Goal: Transaction & Acquisition: Purchase product/service

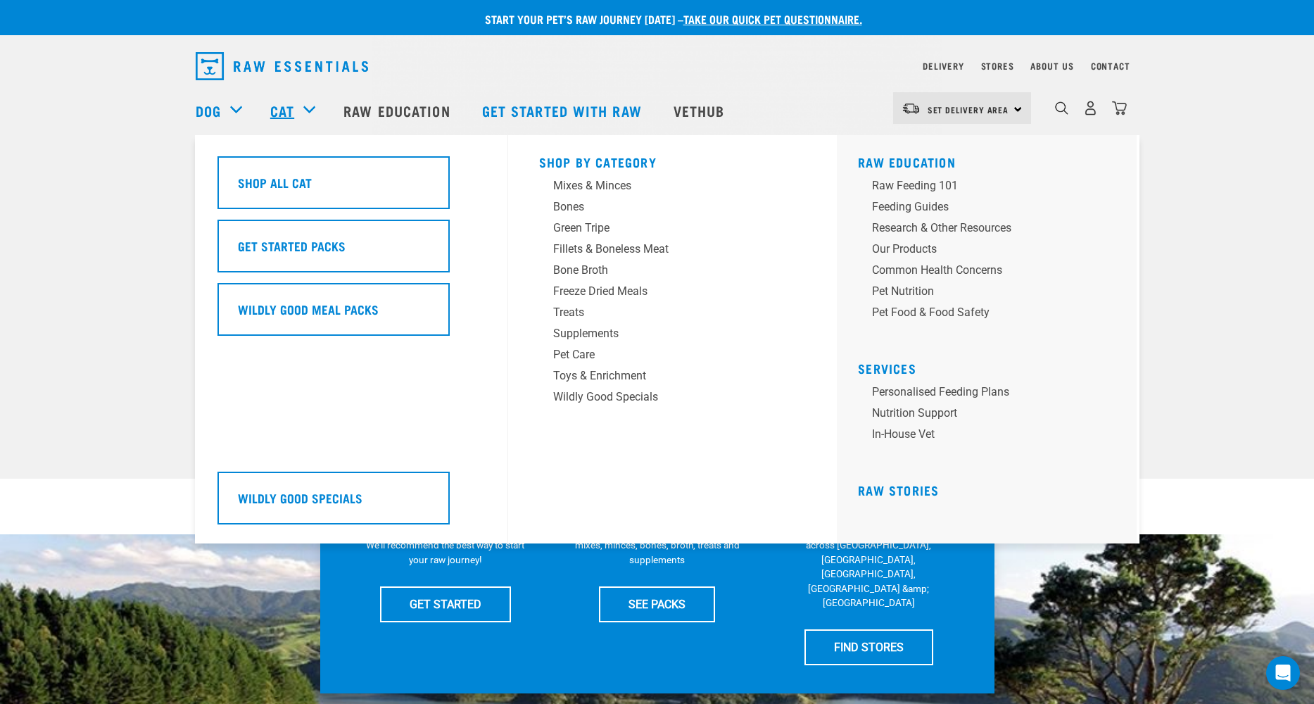
click at [291, 109] on link "Cat" at bounding box center [282, 110] width 24 height 21
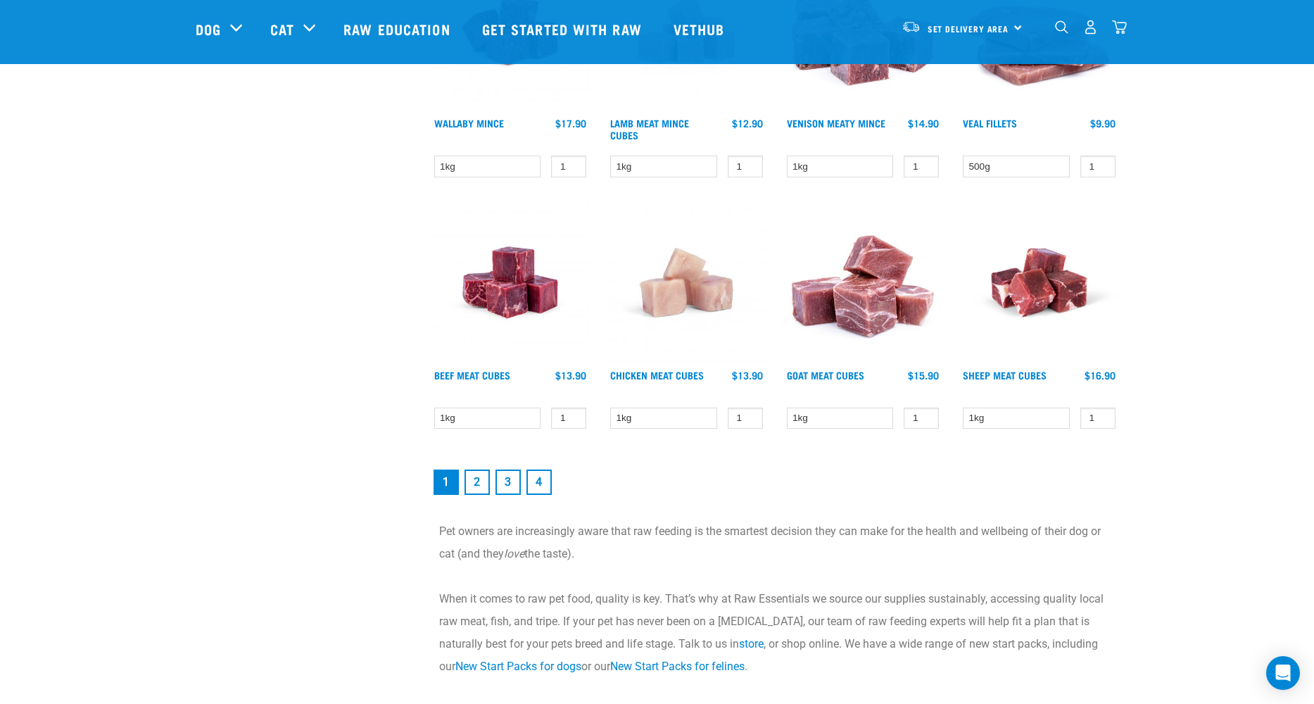
scroll to position [1852, 0]
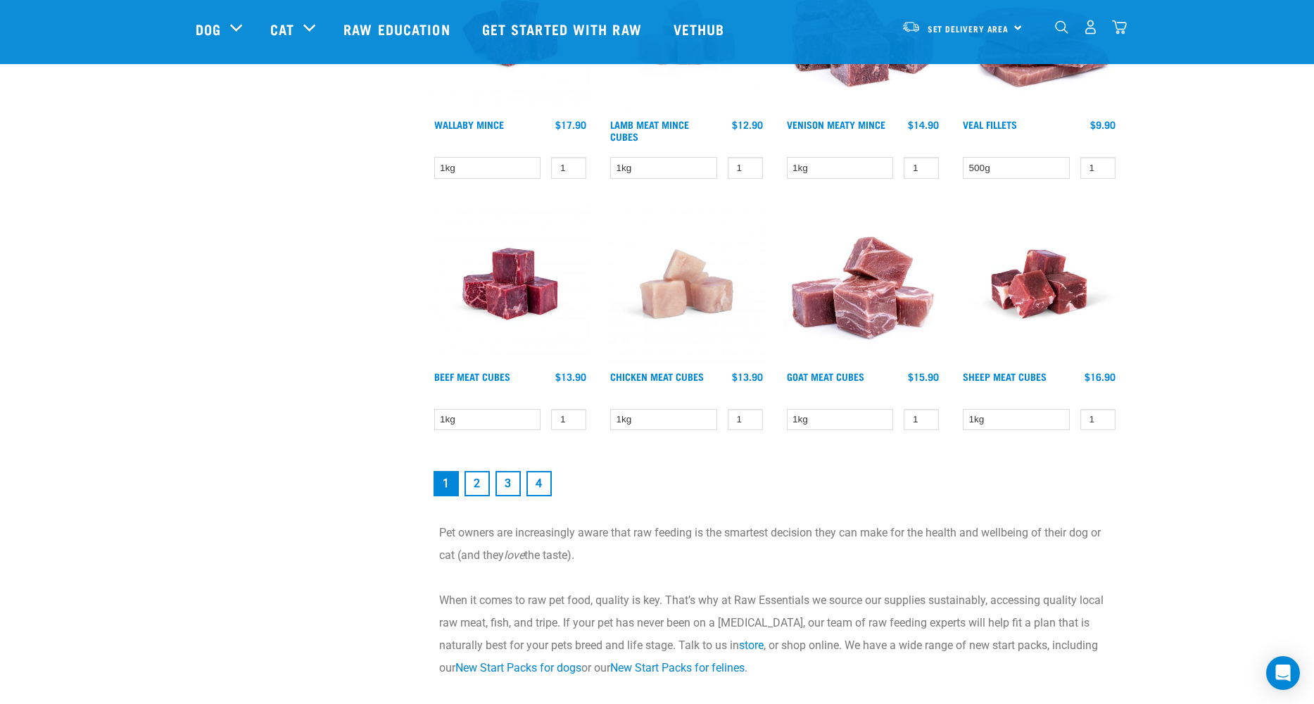
click at [872, 315] on img at bounding box center [863, 284] width 160 height 160
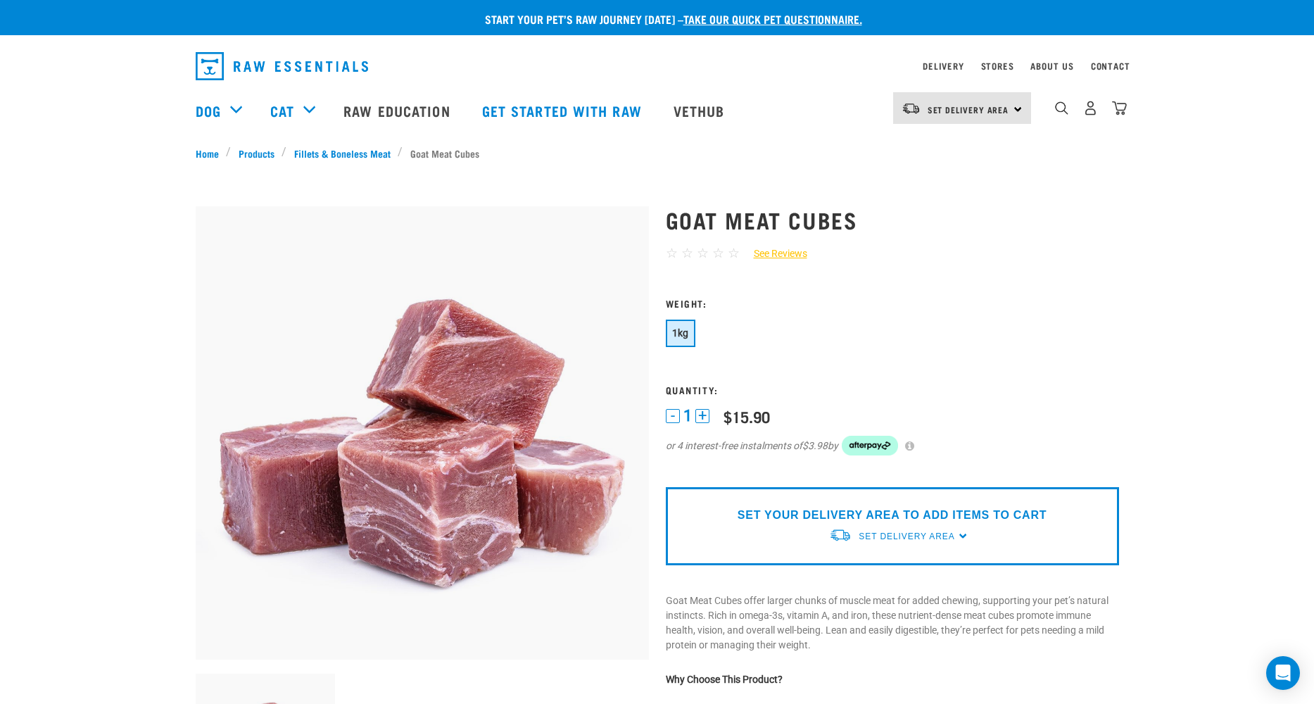
click at [960, 533] on div "SET YOUR DELIVERY AREA TO ADD ITEMS TO CART Set Delivery Area North Island Sout…" at bounding box center [892, 526] width 453 height 78
click at [962, 533] on div "SET YOUR DELIVERY AREA TO ADD ITEMS TO CART Set Delivery Area North Island Sout…" at bounding box center [892, 526] width 453 height 78
click at [919, 535] on span "Set Delivery Area" at bounding box center [906, 536] width 96 height 10
click at [884, 569] on link "[GEOGRAPHIC_DATA]" at bounding box center [899, 568] width 140 height 23
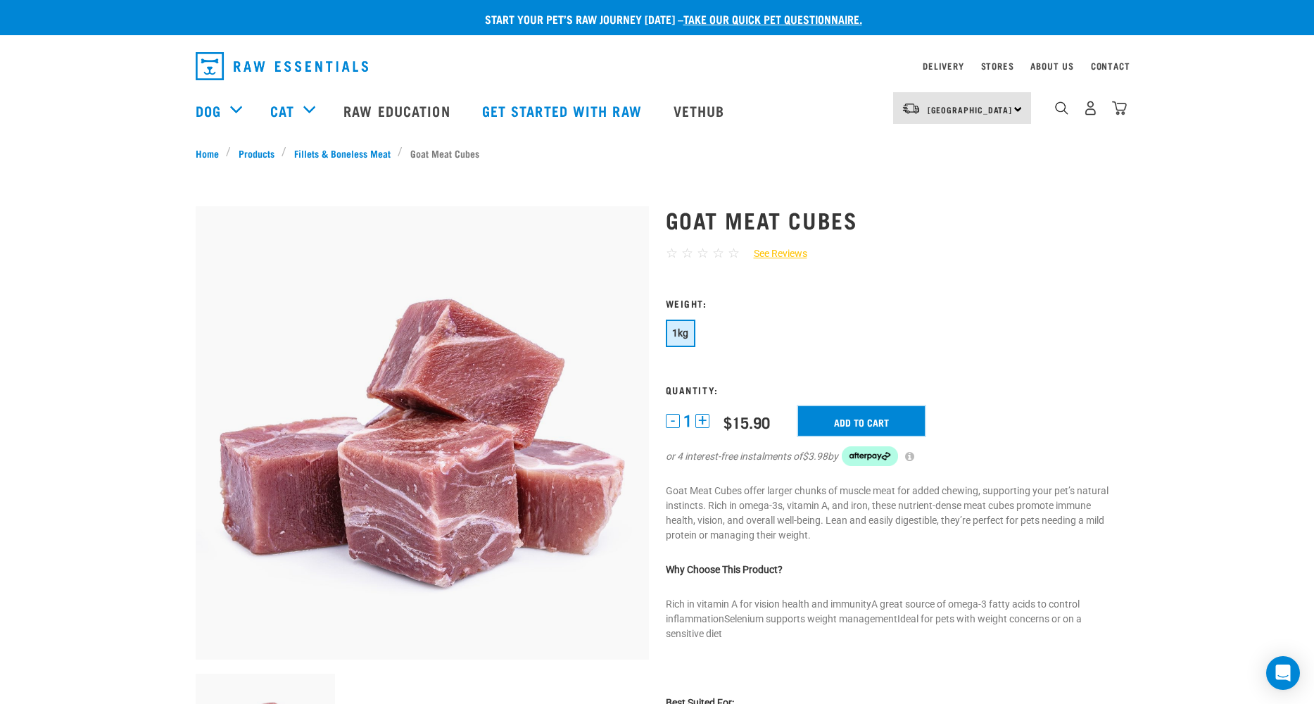
click at [862, 414] on input "Add to cart" at bounding box center [861, 421] width 127 height 30
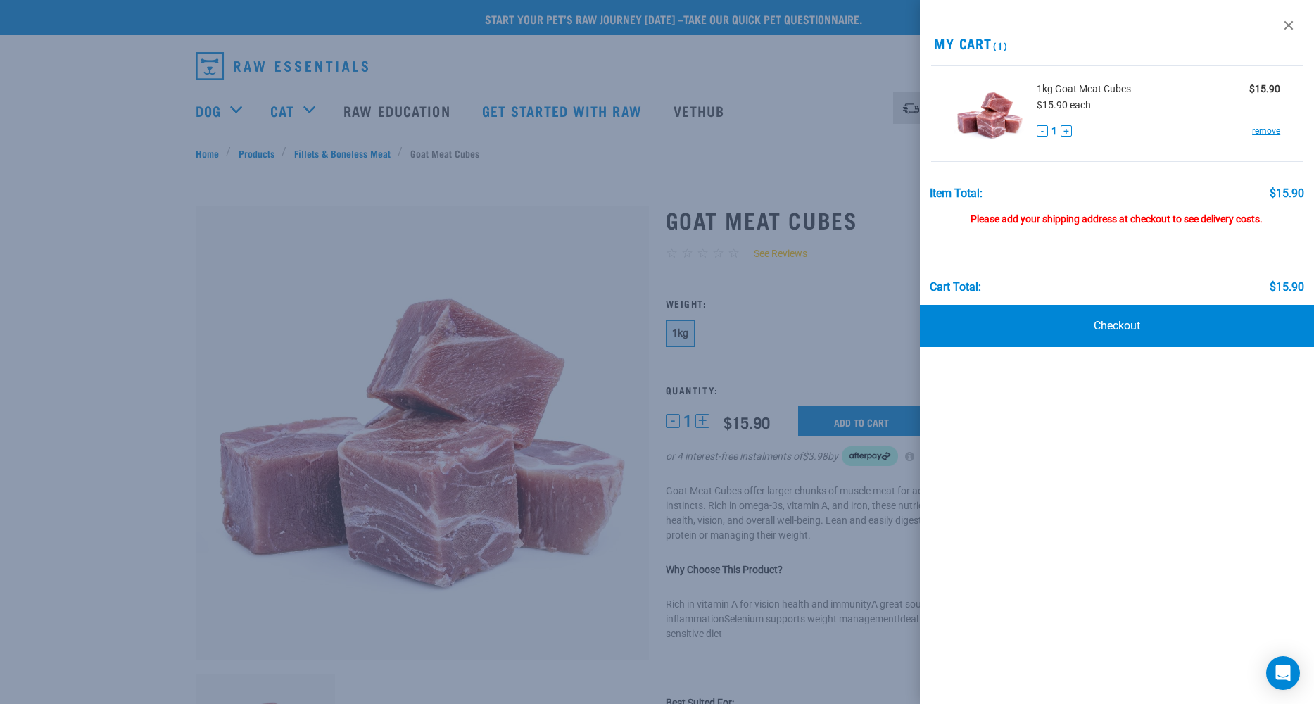
click at [729, 157] on div at bounding box center [657, 352] width 1314 height 704
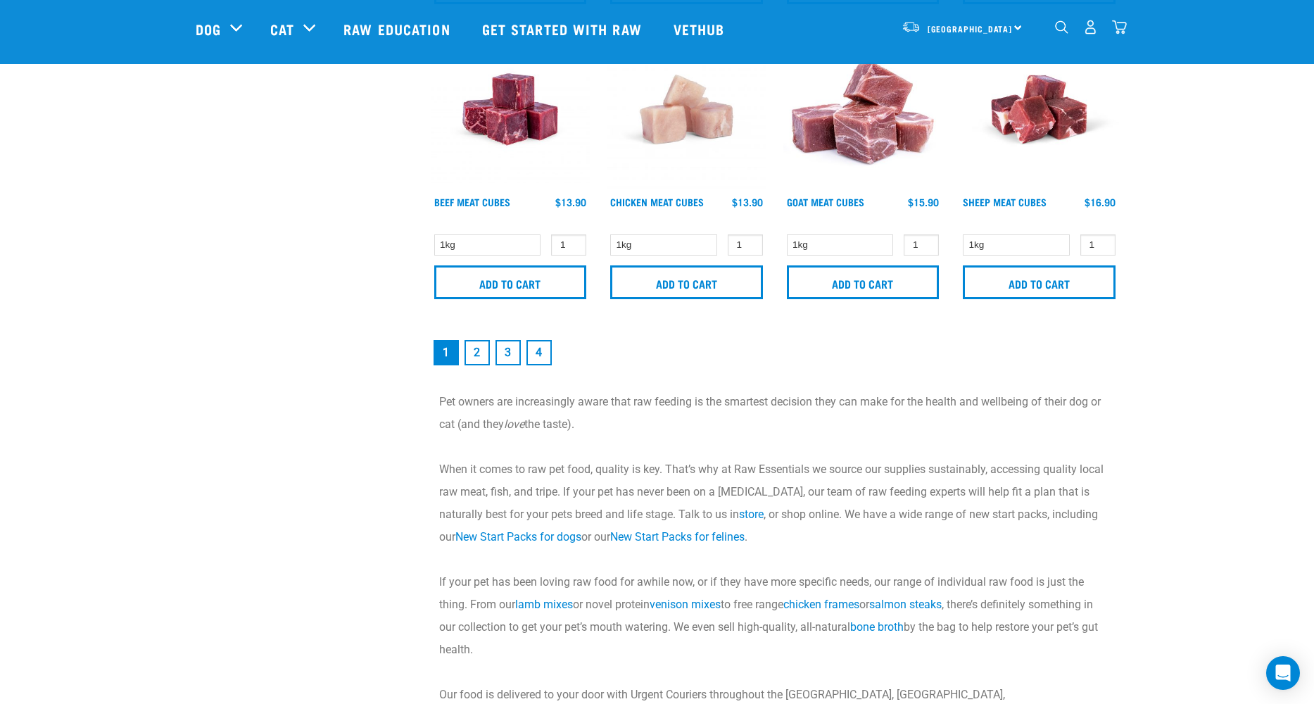
scroll to position [2140, 0]
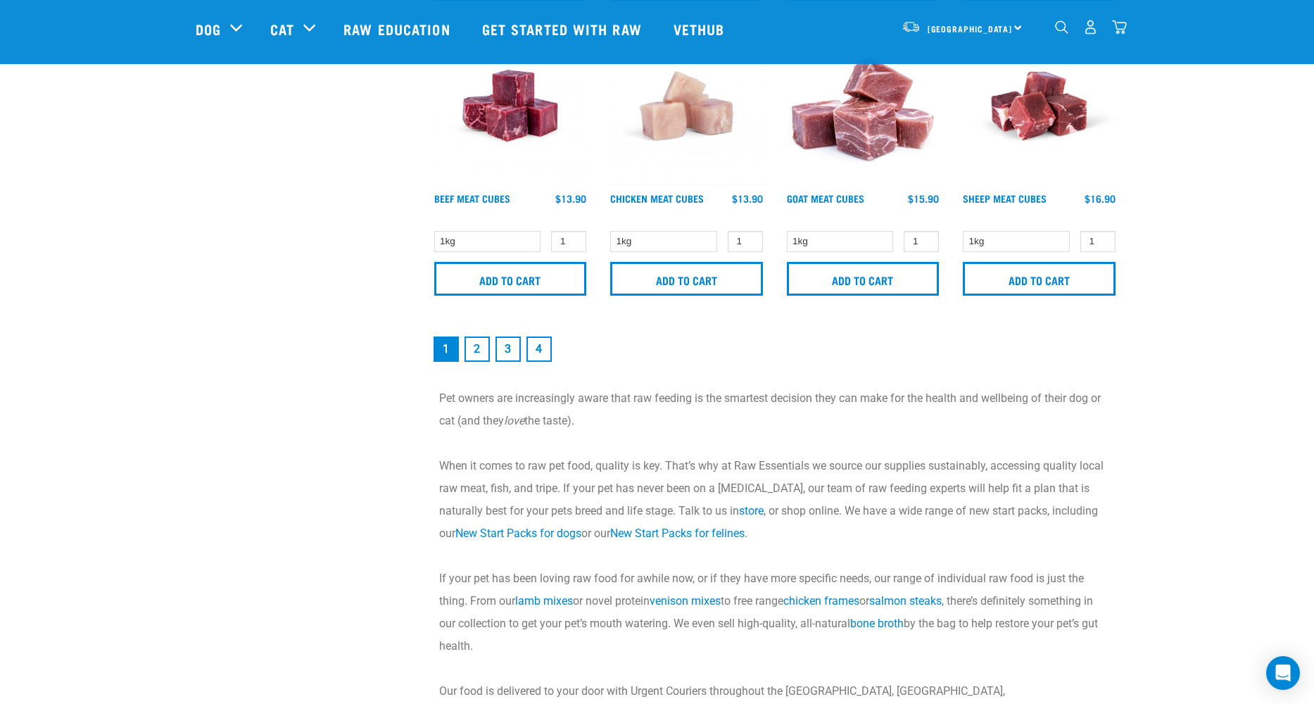
click at [480, 345] on link "2" at bounding box center [476, 348] width 25 height 25
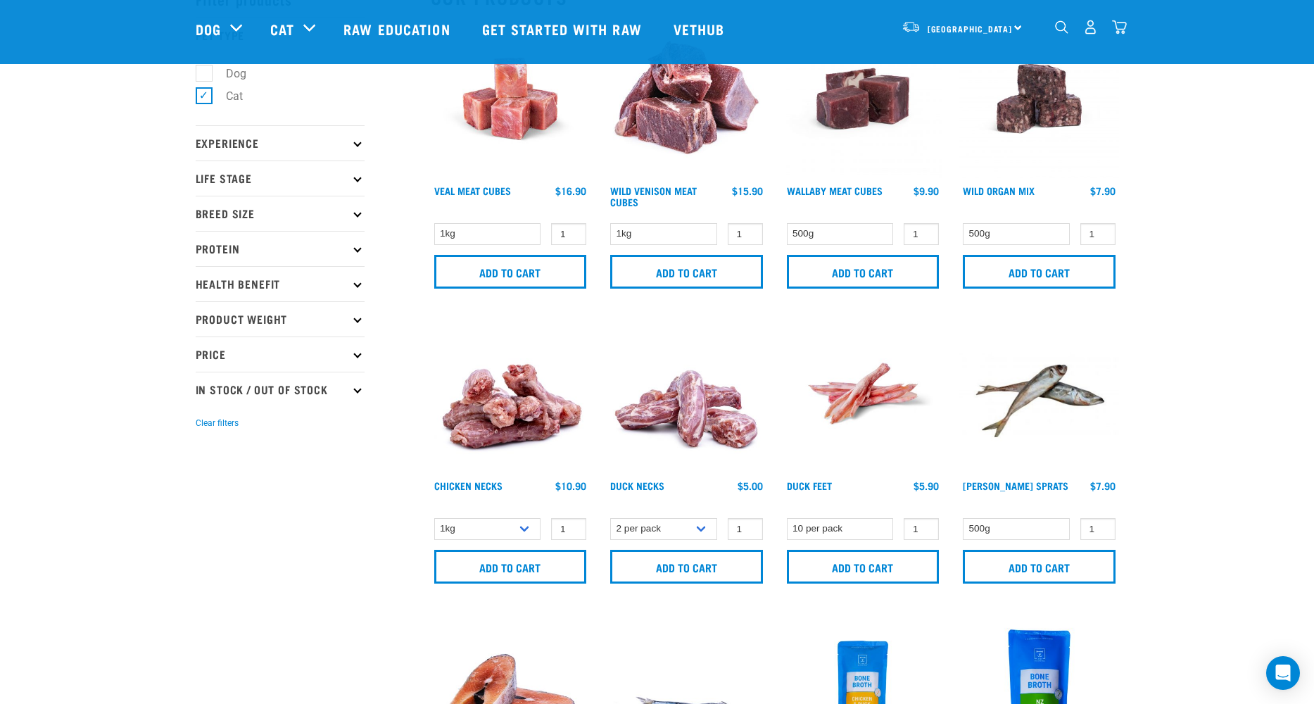
scroll to position [94, 0]
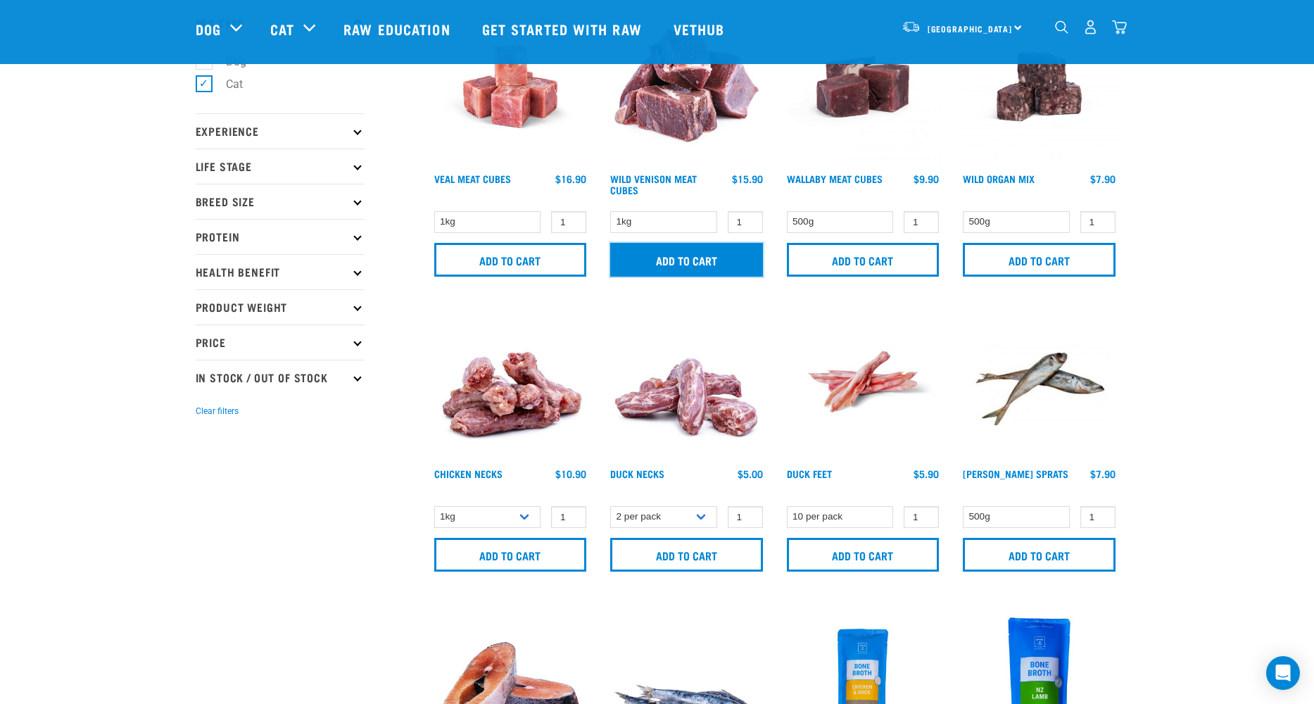
click at [699, 250] on input "Add to cart" at bounding box center [686, 260] width 153 height 34
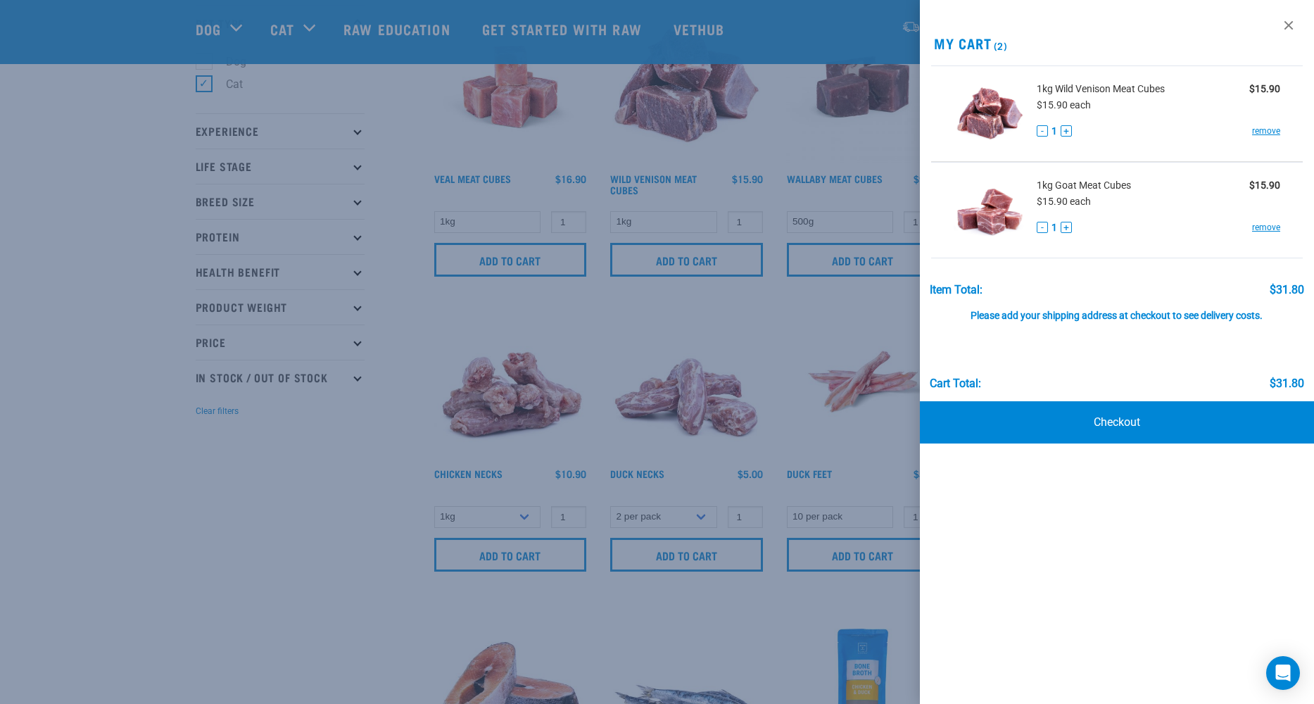
click at [890, 251] on div at bounding box center [657, 352] width 1314 height 704
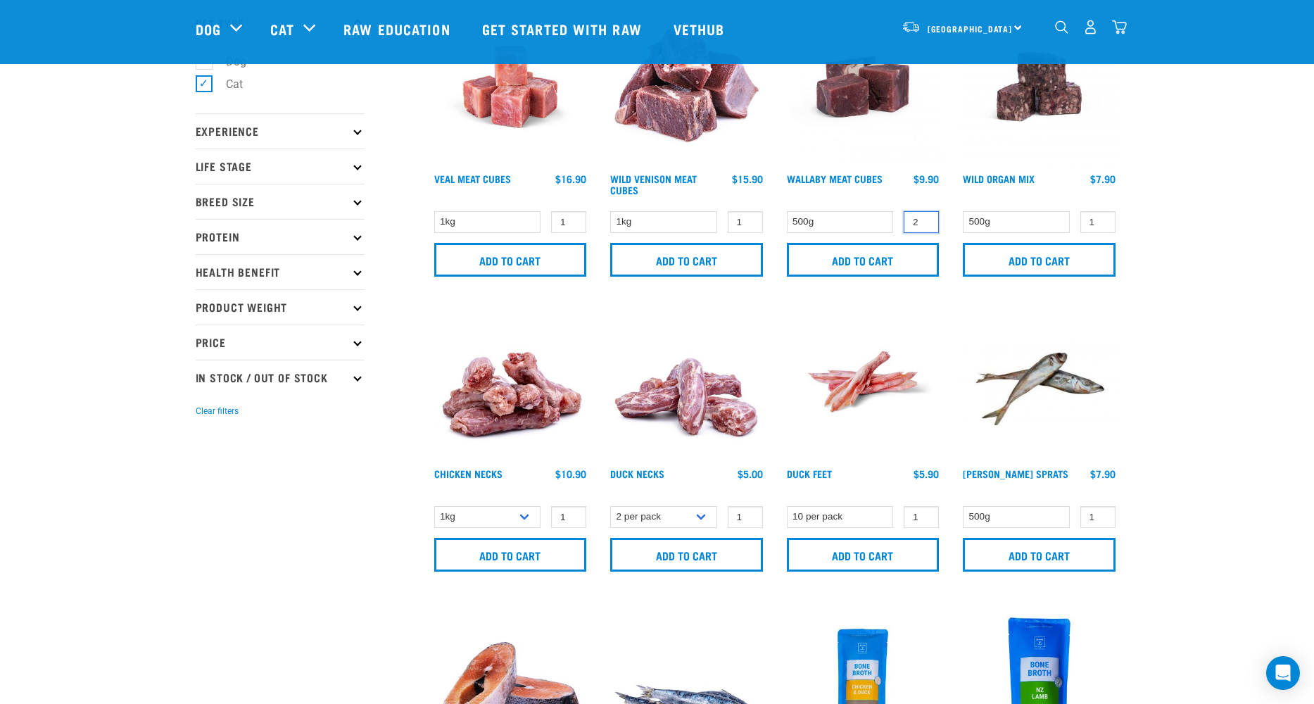
click at [925, 219] on input "2" at bounding box center [920, 222] width 35 height 22
click at [925, 219] on input "3" at bounding box center [920, 222] width 35 height 22
type input "4"
click at [925, 219] on input "4" at bounding box center [920, 222] width 35 height 22
click at [858, 260] on input "Add to cart" at bounding box center [863, 260] width 153 height 34
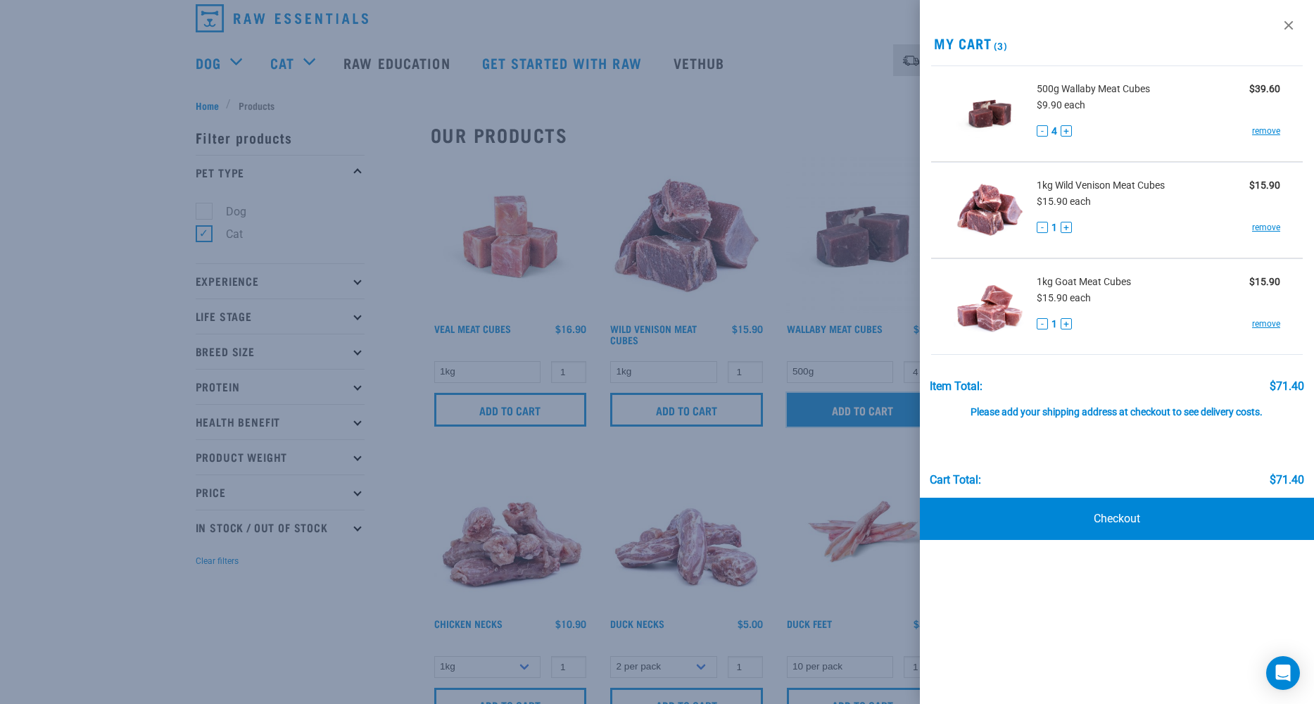
scroll to position [0, 0]
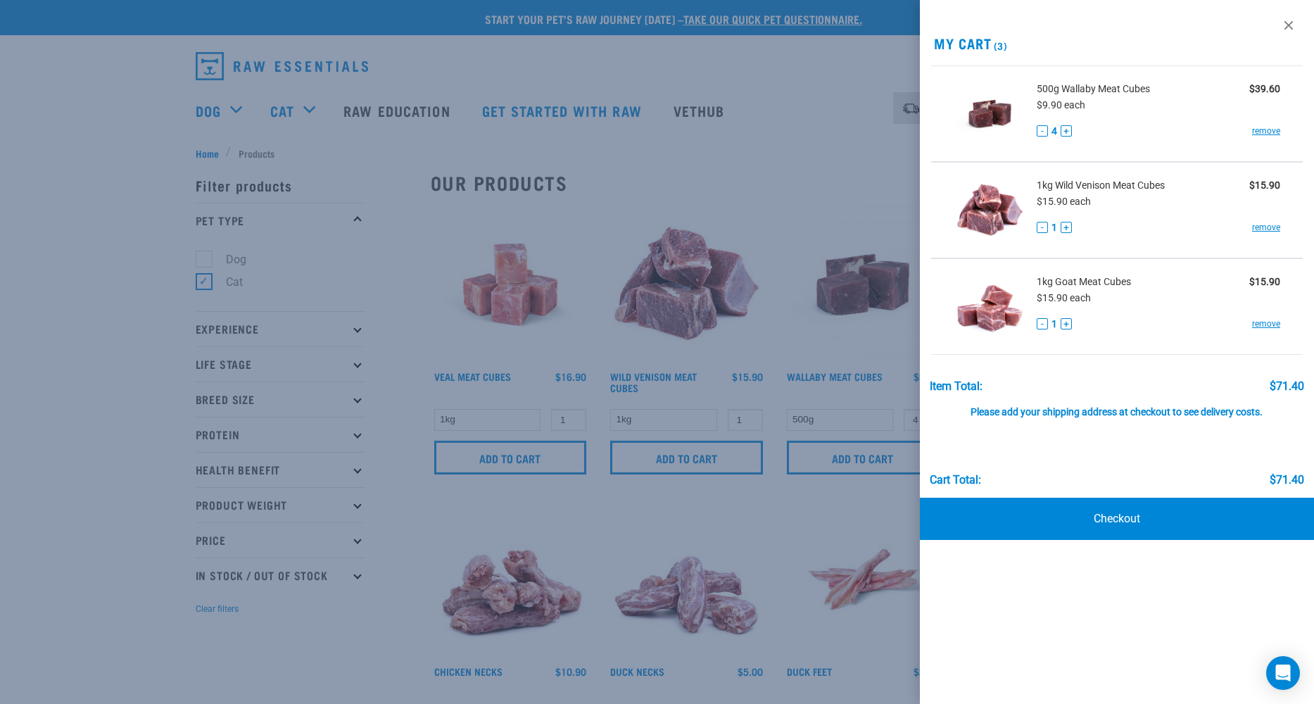
click at [756, 214] on div at bounding box center [657, 352] width 1314 height 704
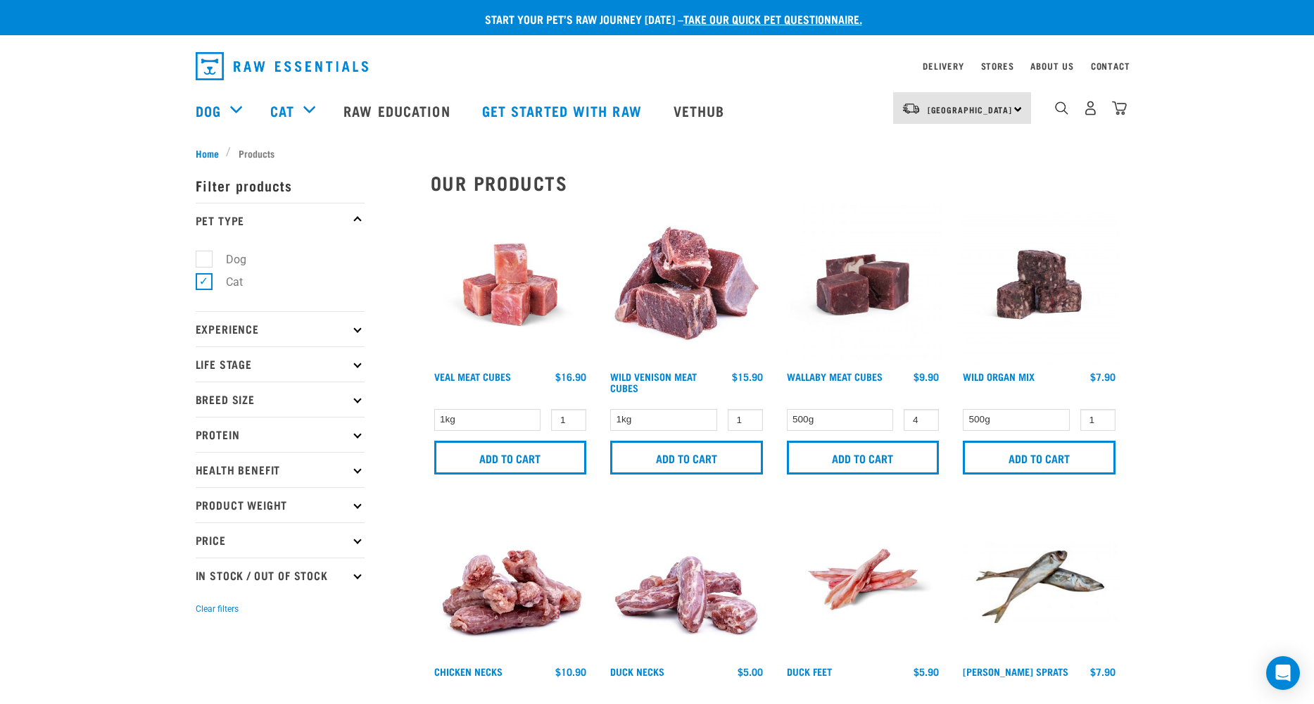
click at [356, 434] on icon at bounding box center [357, 434] width 8 height 8
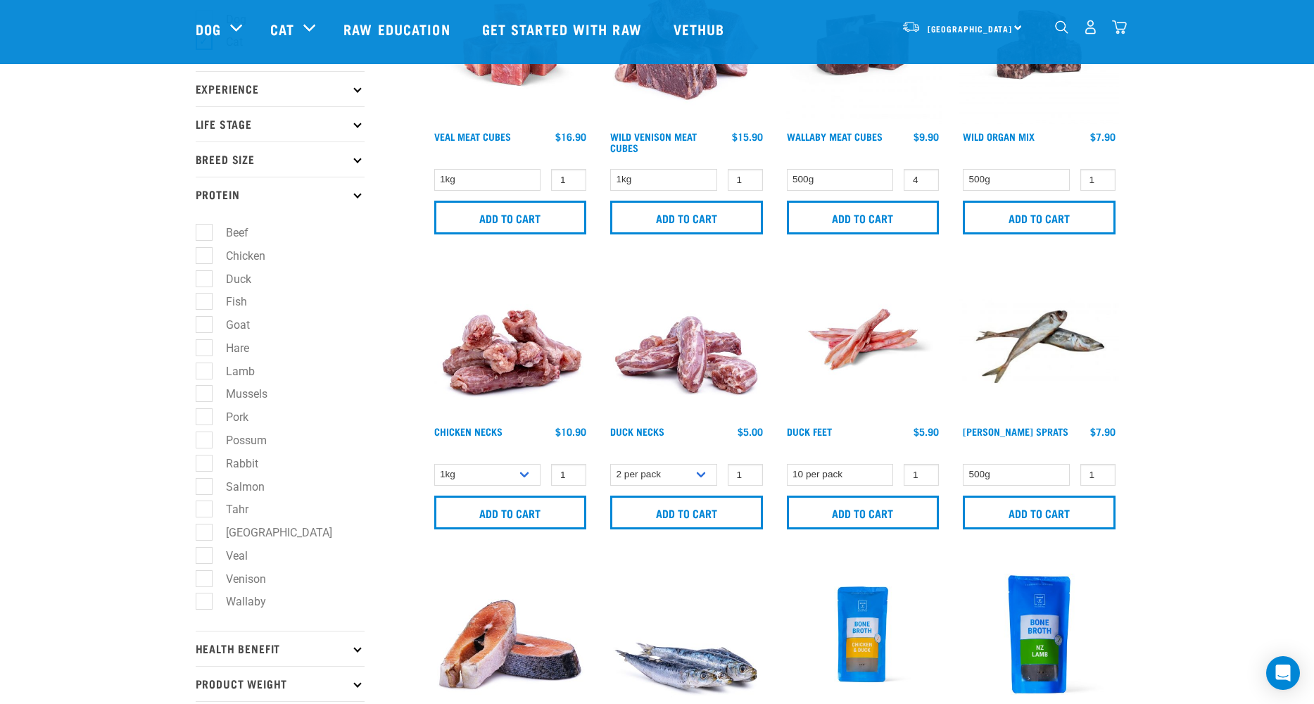
scroll to position [138, 0]
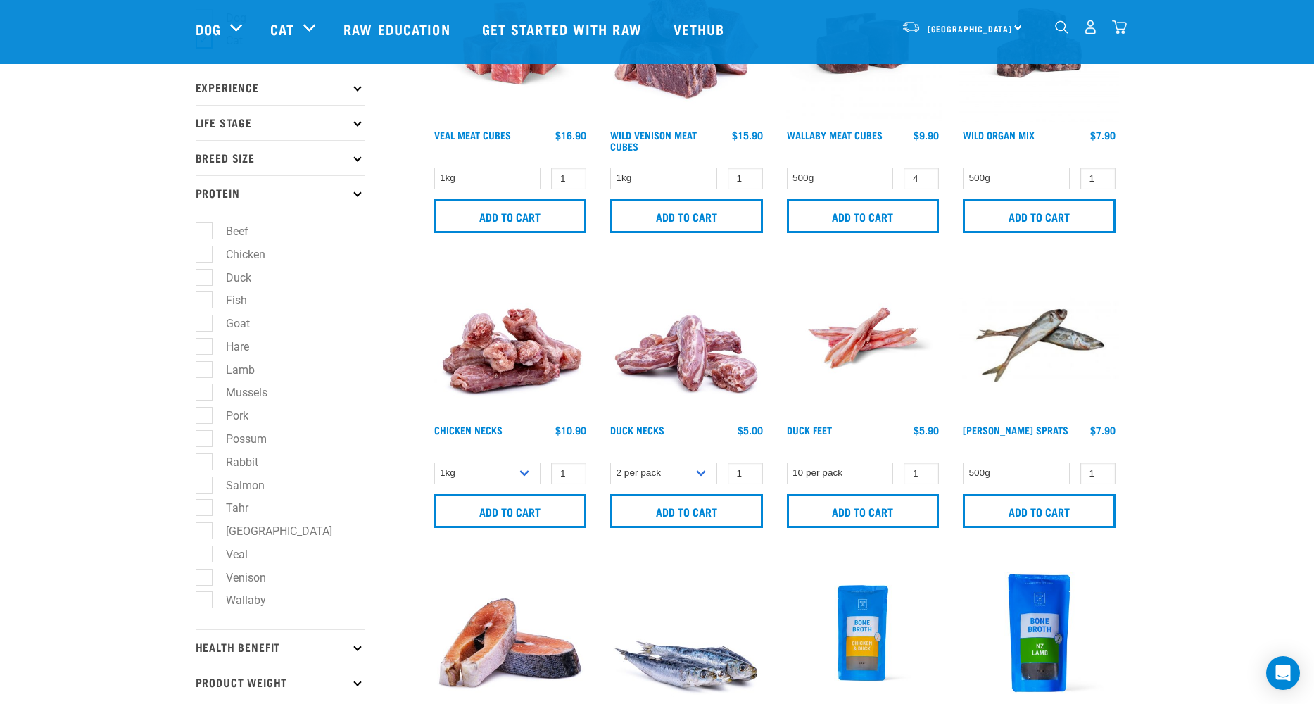
click at [233, 352] on label "Hare" at bounding box center [228, 347] width 51 height 18
click at [205, 348] on input "Hare" at bounding box center [200, 343] width 9 height 9
checkbox input "true"
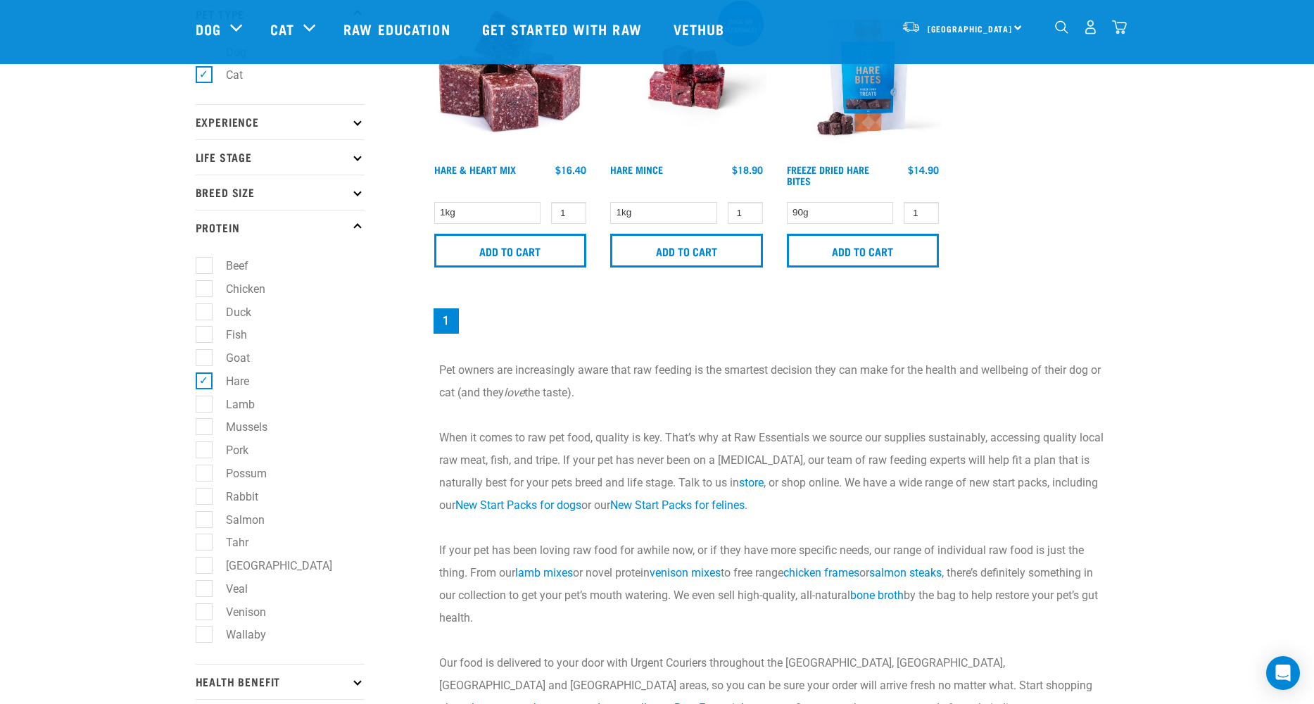
scroll to position [122, 0]
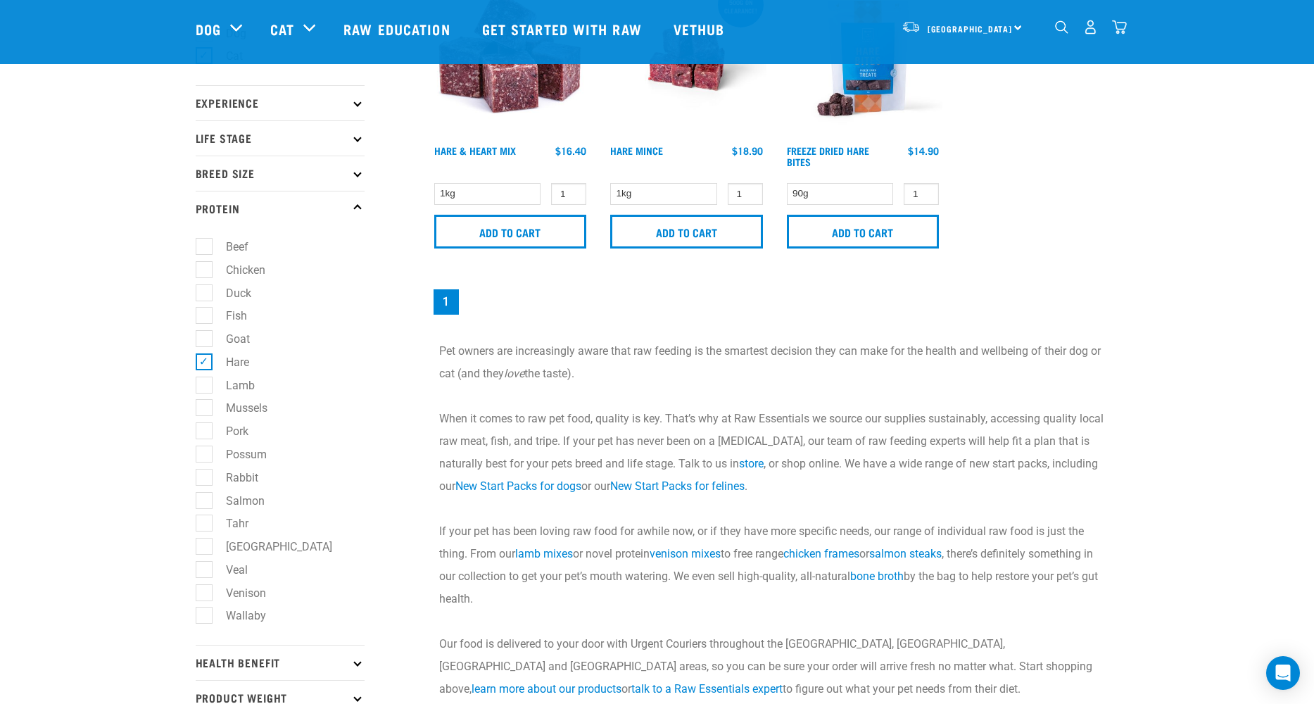
click at [203, 481] on label "Rabbit" at bounding box center [233, 478] width 61 height 18
click at [201, 479] on input "Rabbit" at bounding box center [200, 474] width 9 height 9
checkbox input "true"
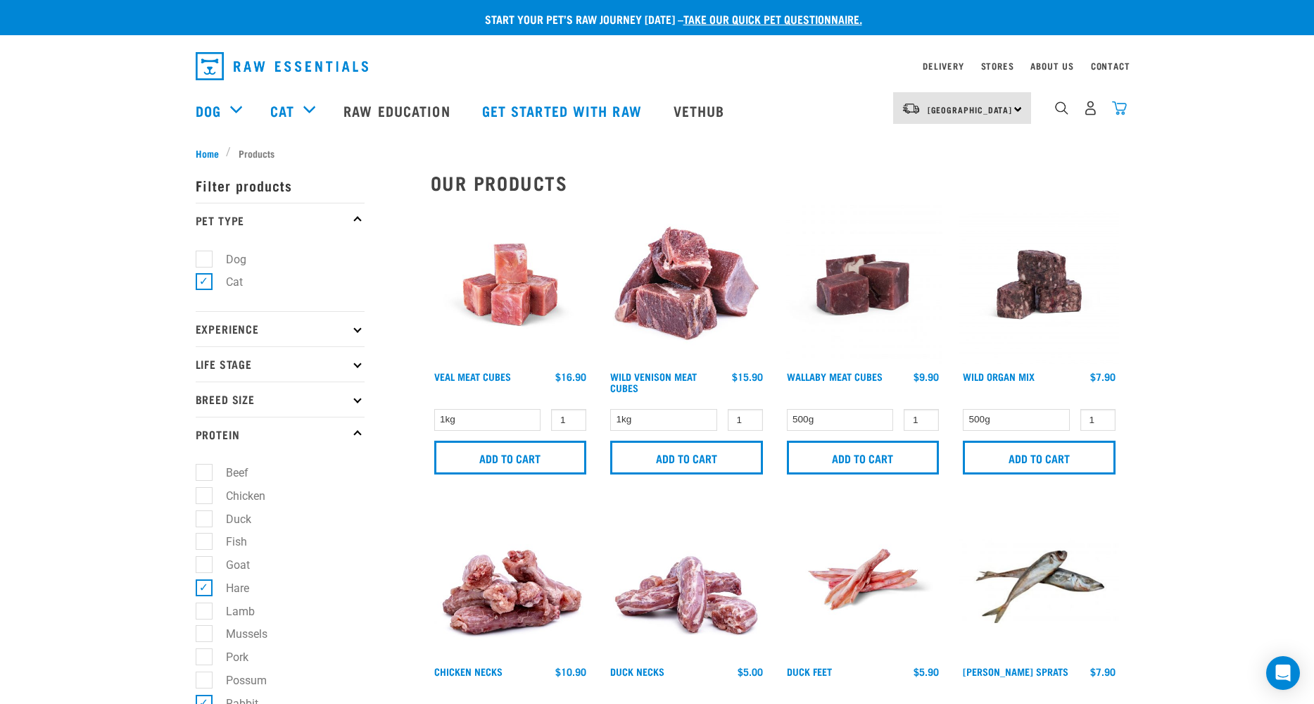
click at [1121, 108] on img "dropdown navigation" at bounding box center [1119, 108] width 15 height 15
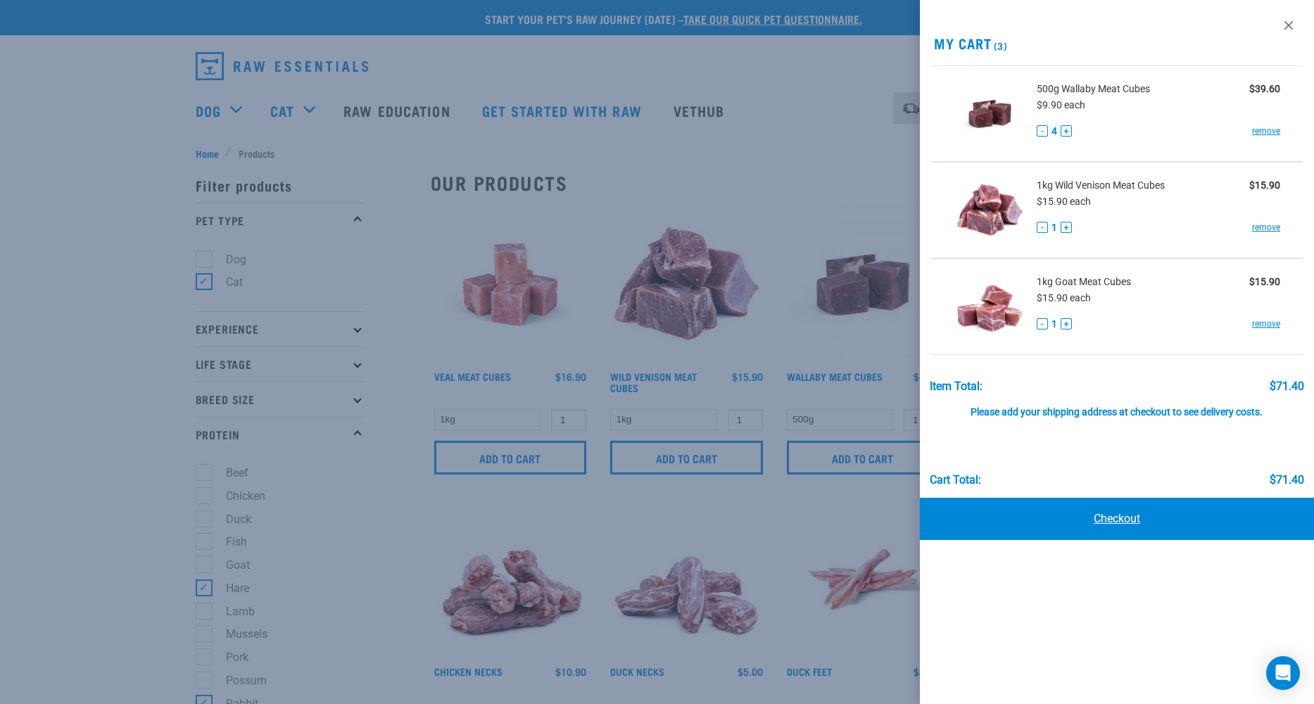
click at [1111, 513] on link "Checkout" at bounding box center [1117, 518] width 394 height 42
click at [1114, 521] on link "Checkout" at bounding box center [1117, 518] width 394 height 42
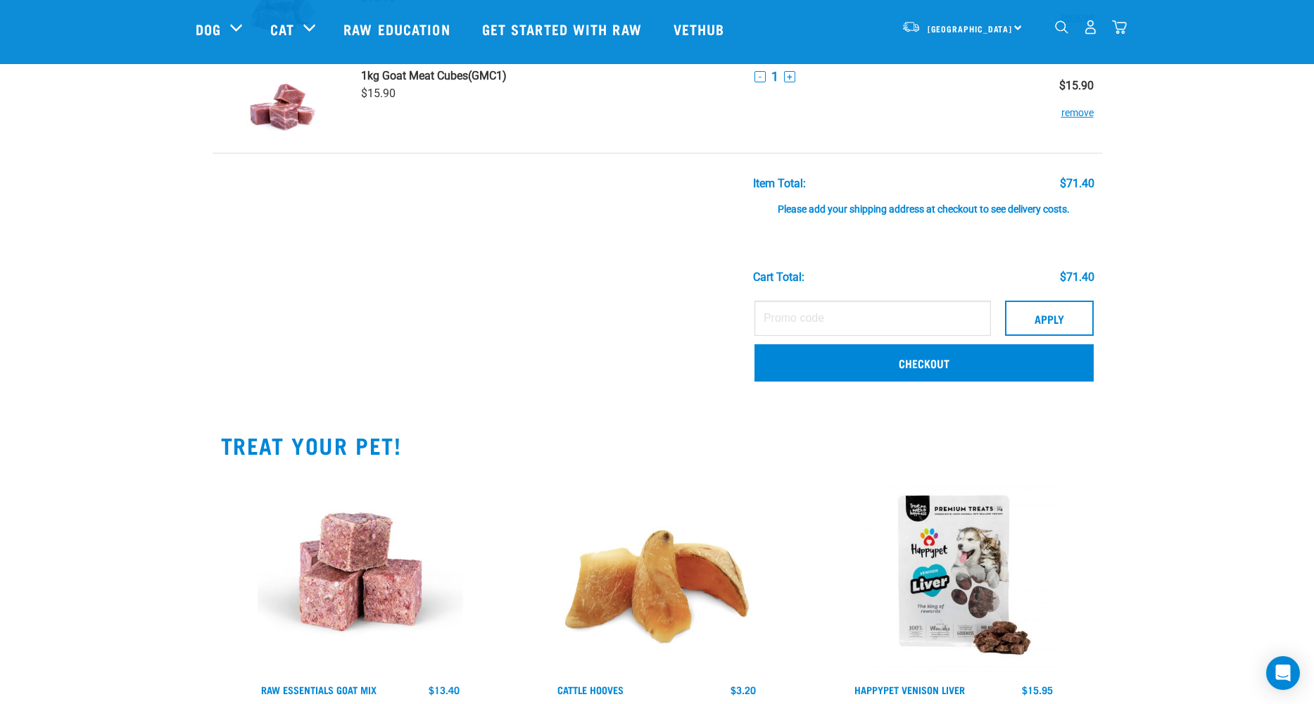
scroll to position [255, 0]
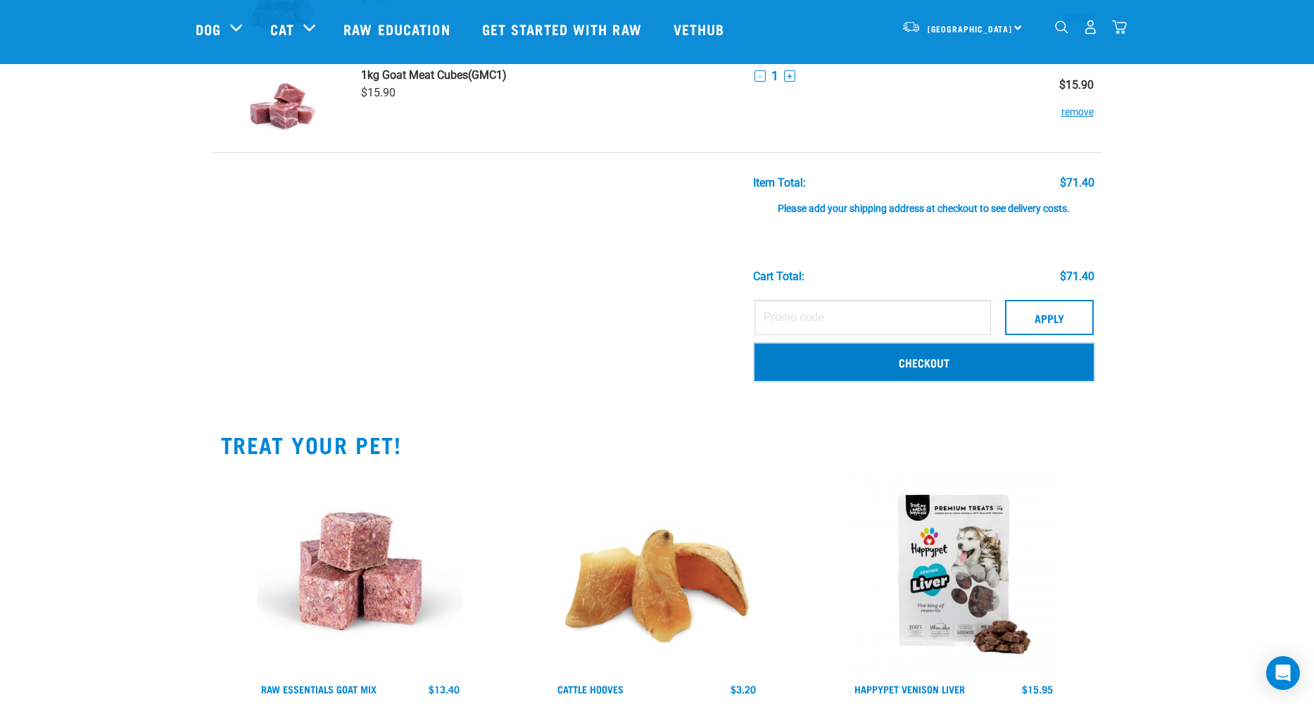
click at [937, 357] on link "Checkout" at bounding box center [923, 361] width 339 height 37
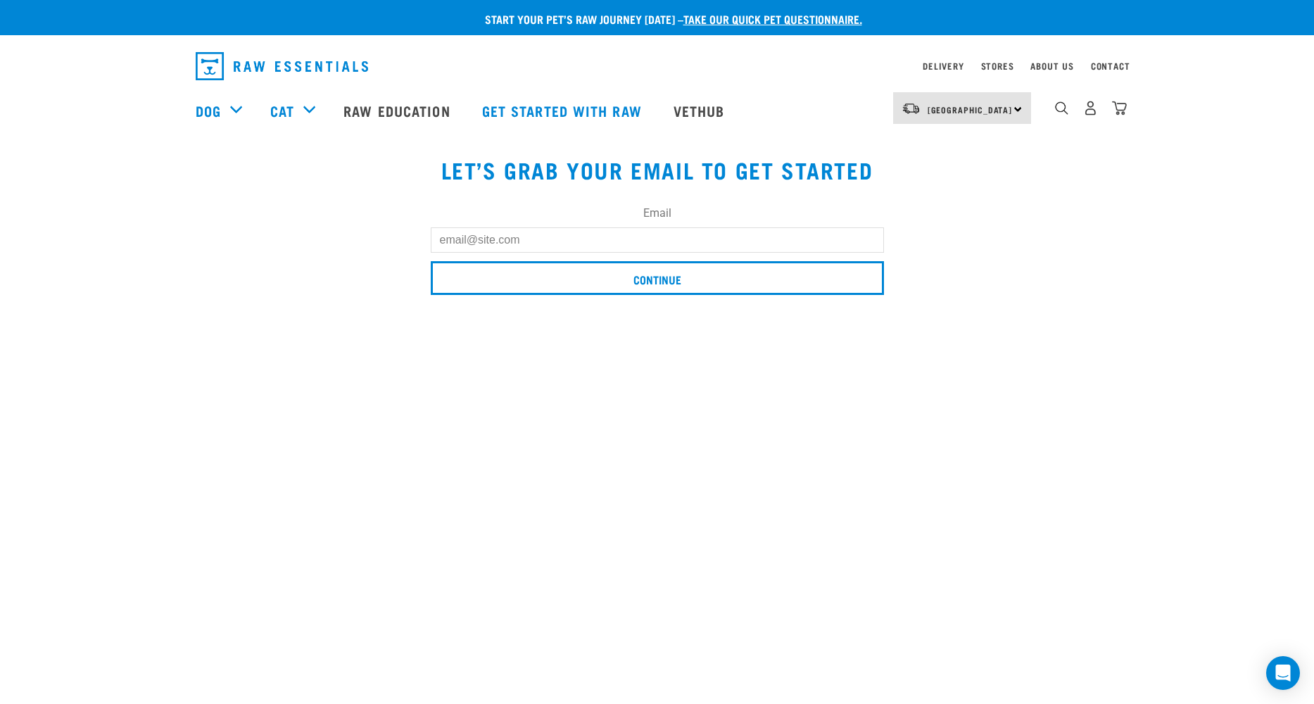
click at [573, 240] on input "Email" at bounding box center [657, 239] width 453 height 25
type input "amanda.levey@alleviate.co.nz"
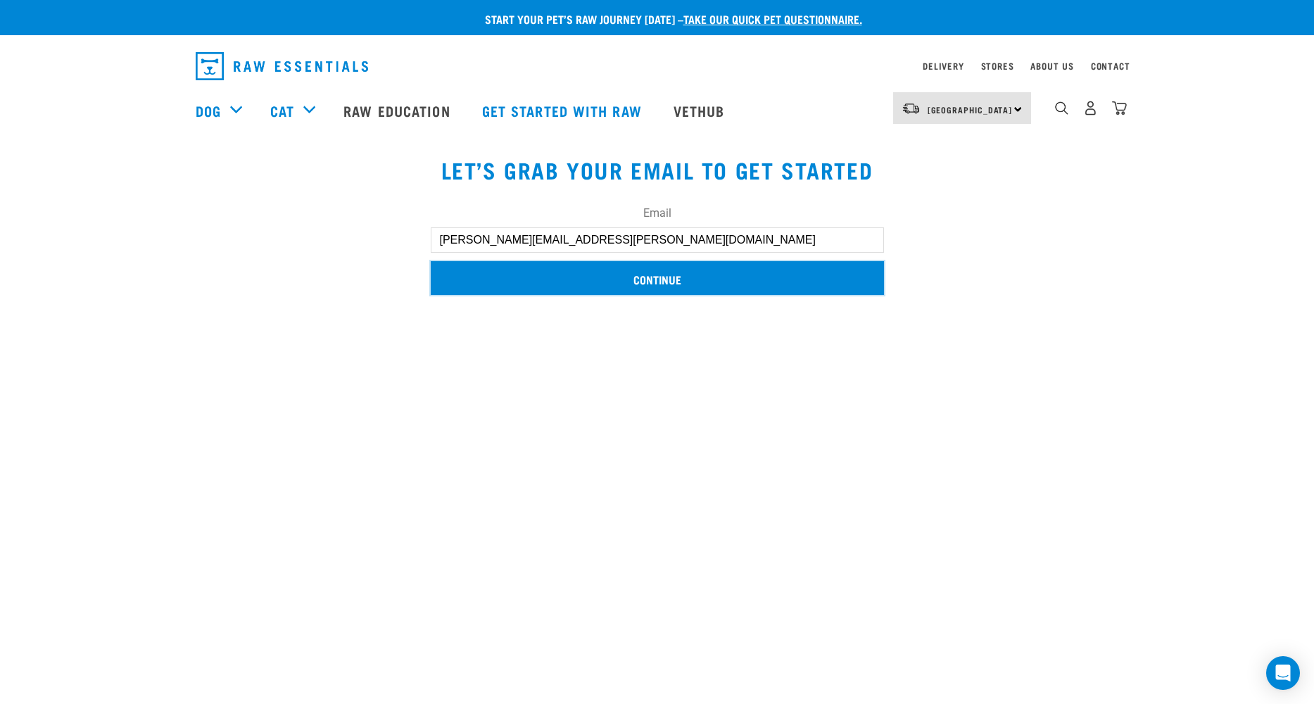
click at [667, 277] on input "Continue" at bounding box center [657, 278] width 453 height 34
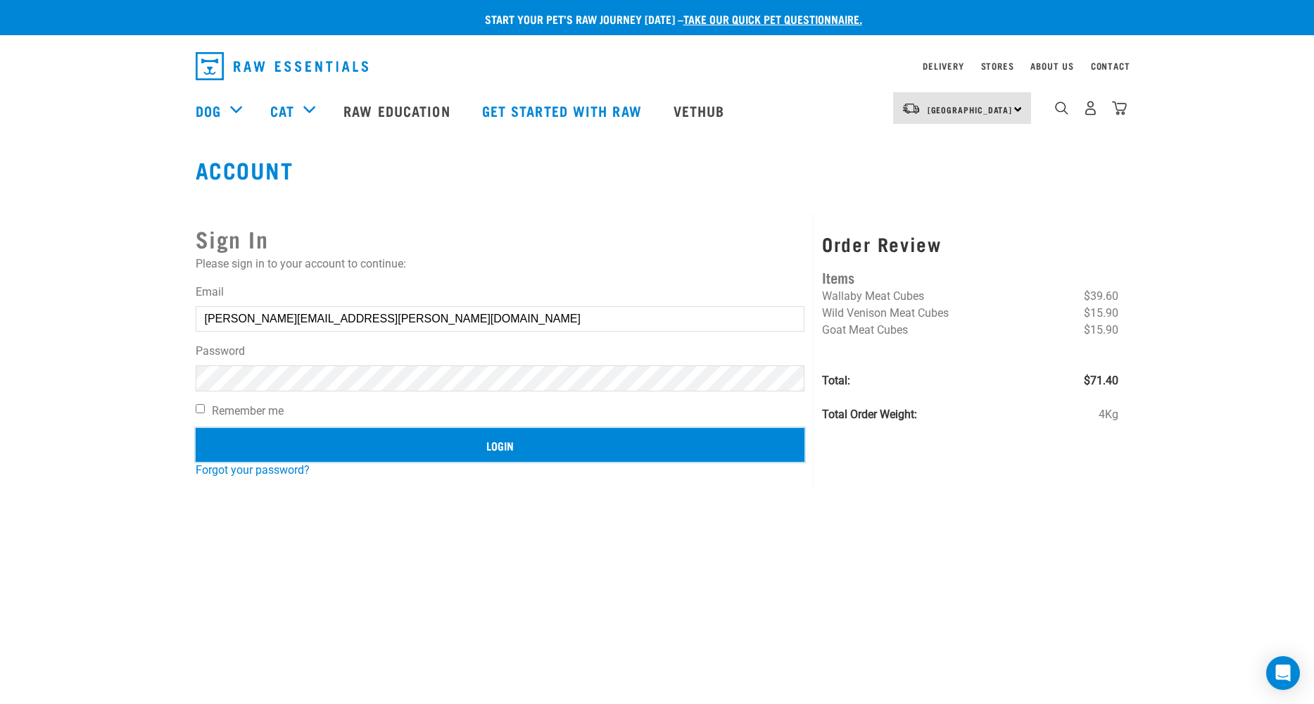
click at [493, 445] on input "Login" at bounding box center [500, 445] width 609 height 34
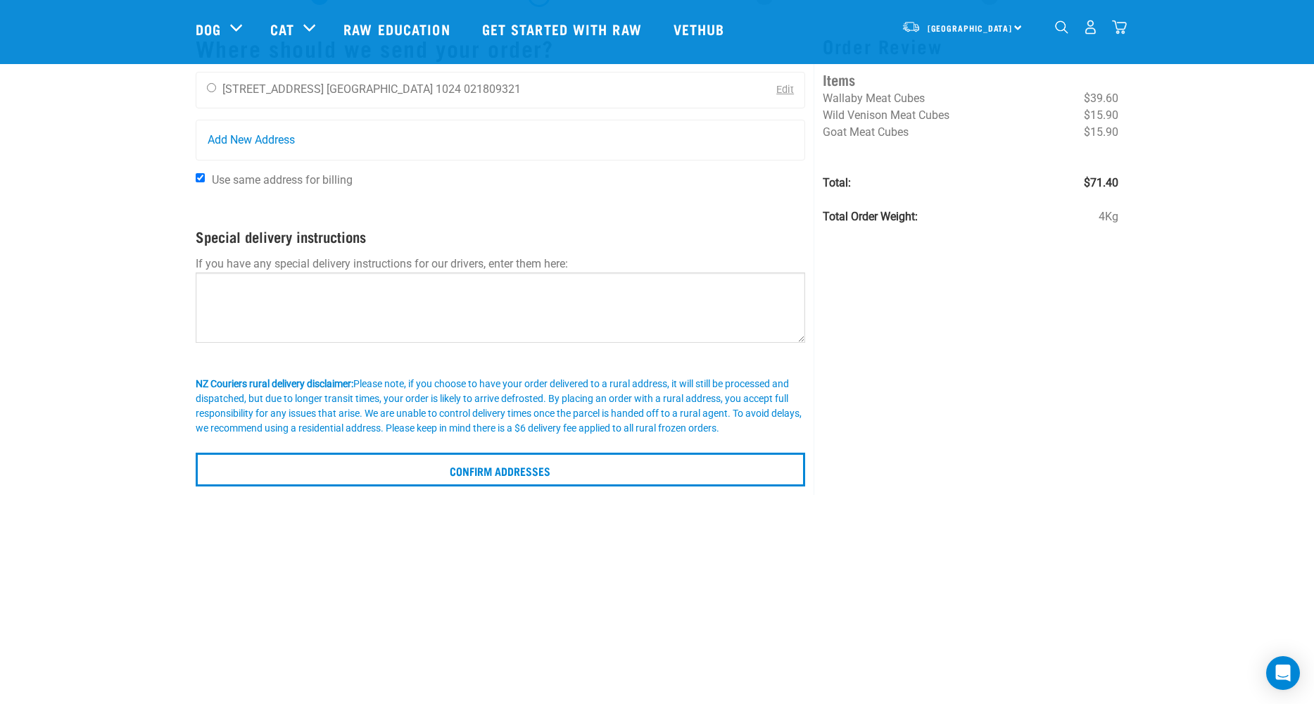
scroll to position [75, 0]
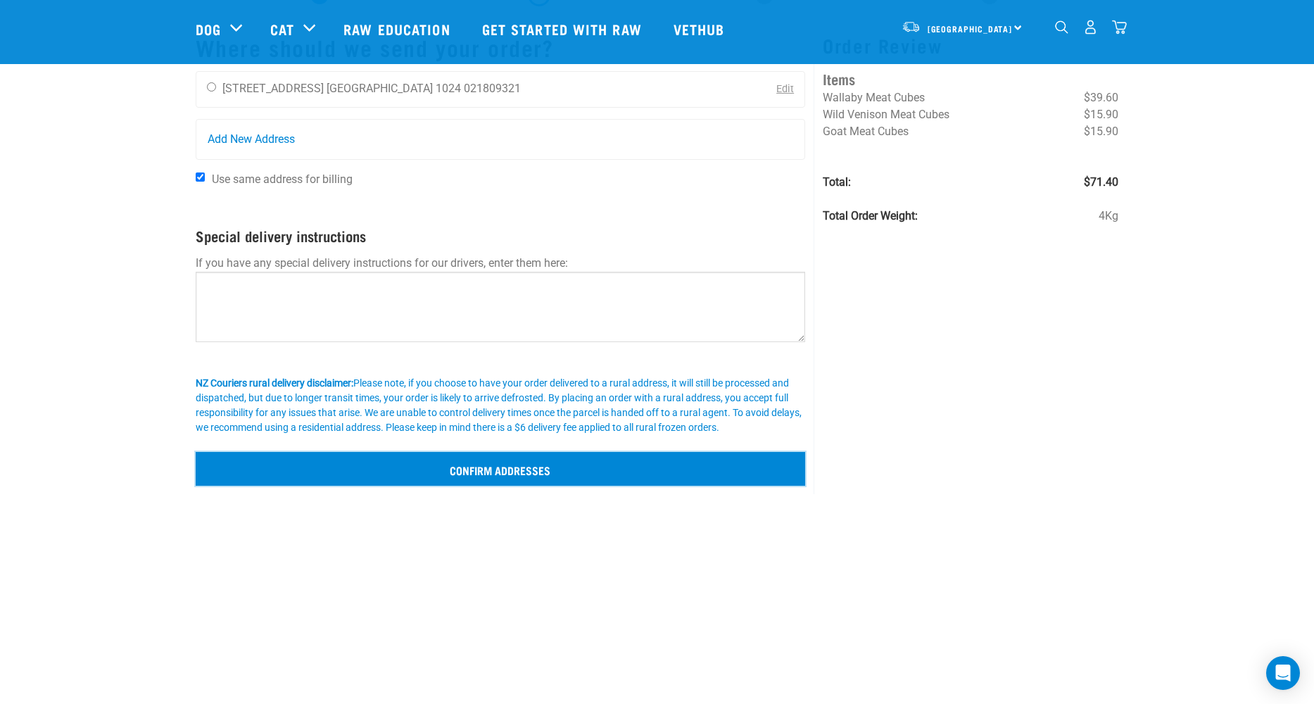
click at [505, 471] on input "Confirm addresses" at bounding box center [501, 469] width 610 height 34
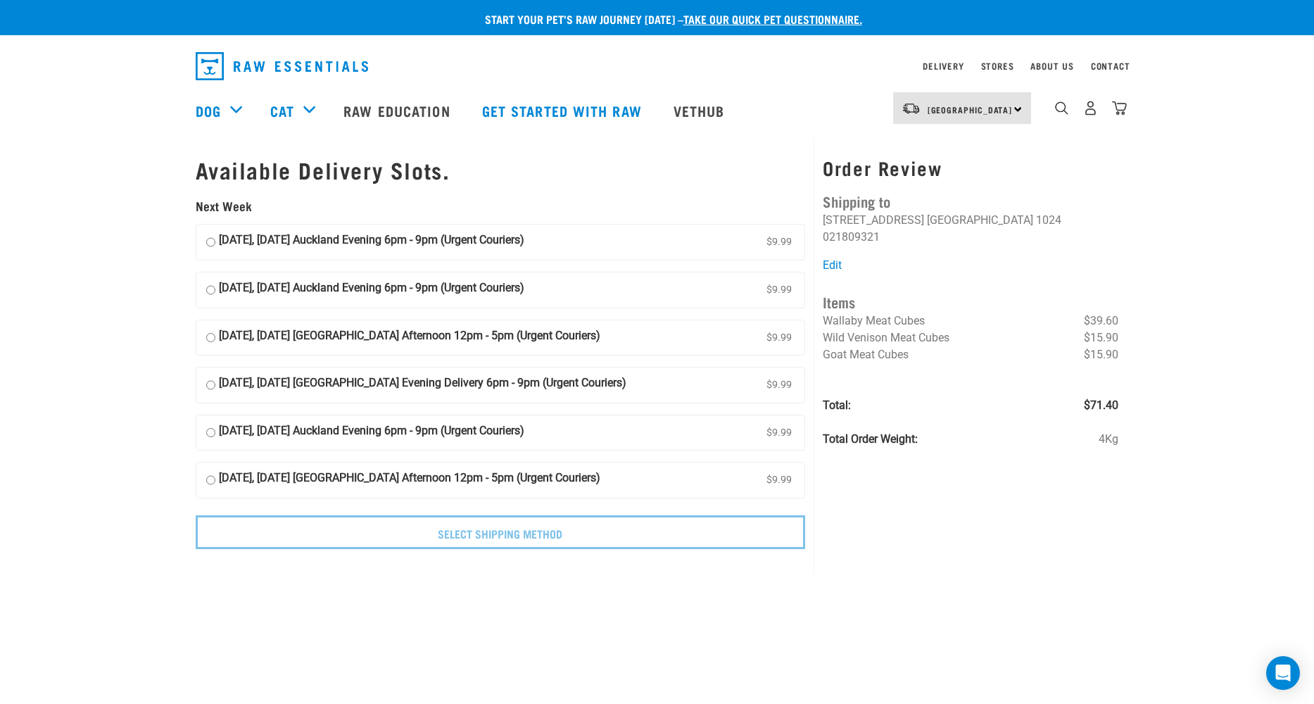
click at [210, 242] on input "01 September, Monday Auckland Evening 6pm - 9pm (Urgent Couriers) $9.99" at bounding box center [210, 241] width 9 height 21
radio input "true"
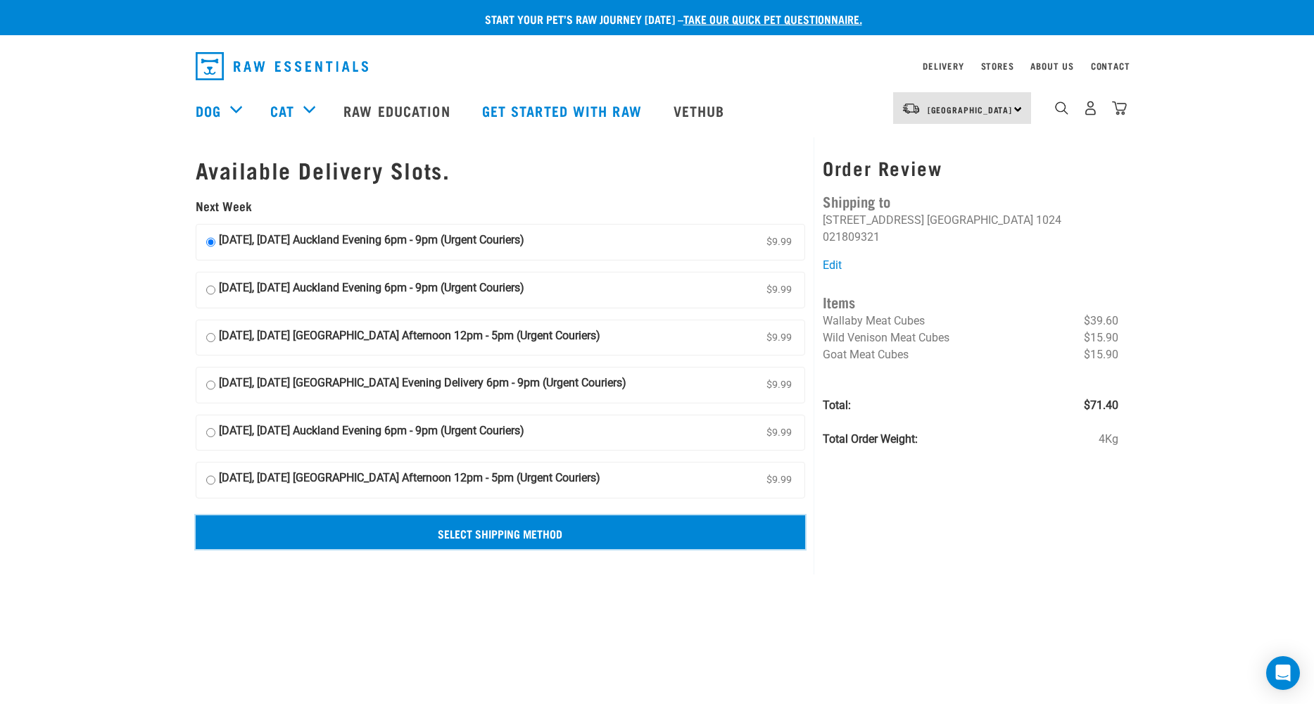
click at [542, 530] on input "Select Shipping Method" at bounding box center [501, 532] width 610 height 34
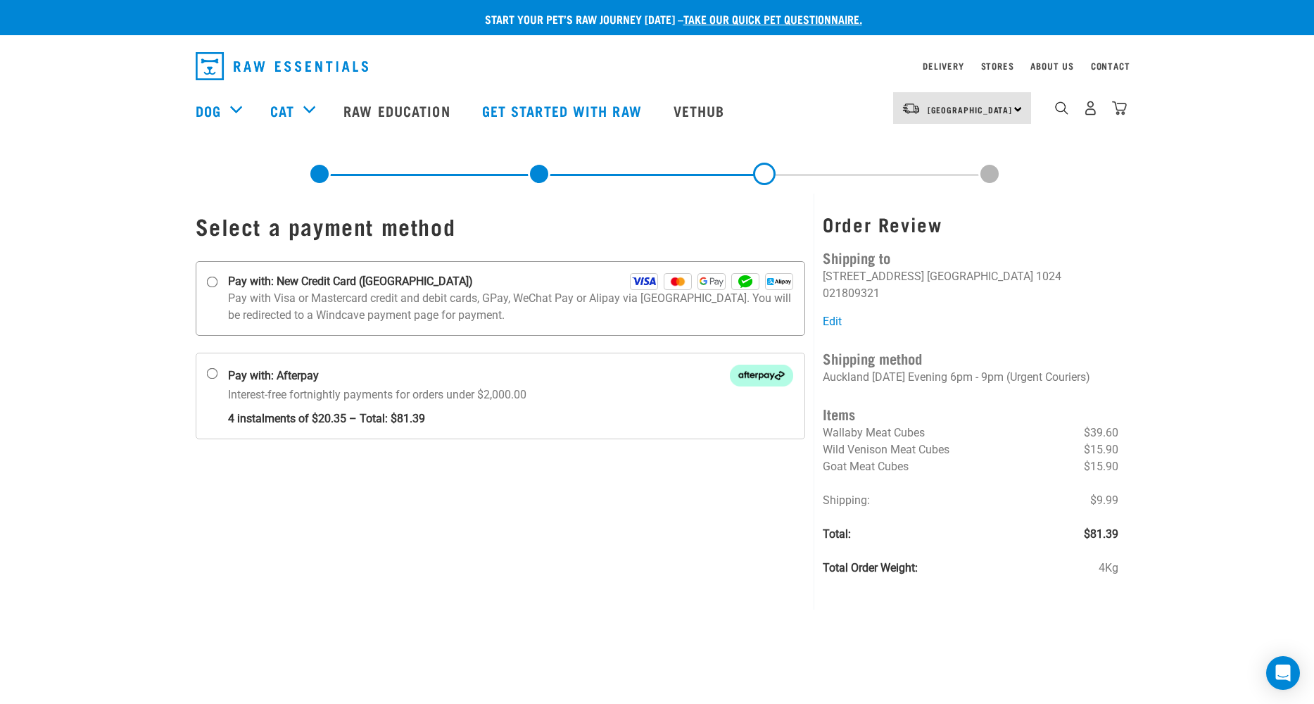
click at [212, 282] on input "Pay with: New Credit Card ([GEOGRAPHIC_DATA])" at bounding box center [211, 281] width 11 height 11
radio input "true"
click at [583, 305] on p "Pay with Visa or Mastercard credit and debit cards, GPay, WeChat Pay or Alipay …" at bounding box center [511, 307] width 566 height 34
click at [217, 288] on input "Pay with: New Credit Card ([GEOGRAPHIC_DATA])" at bounding box center [211, 281] width 11 height 11
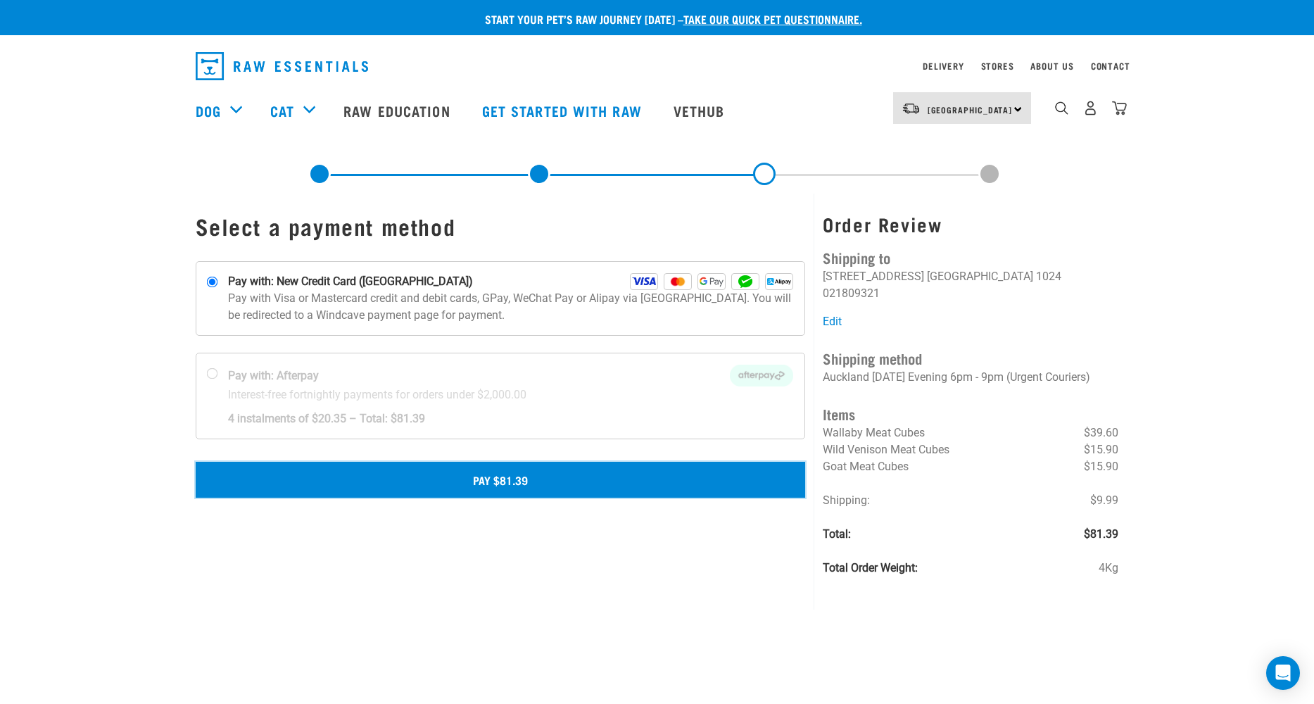
click at [527, 481] on button "Pay $81.39" at bounding box center [501, 479] width 610 height 35
click at [500, 479] on button "Pay $81.39" at bounding box center [501, 479] width 610 height 35
